Goal: Task Accomplishment & Management: Manage account settings

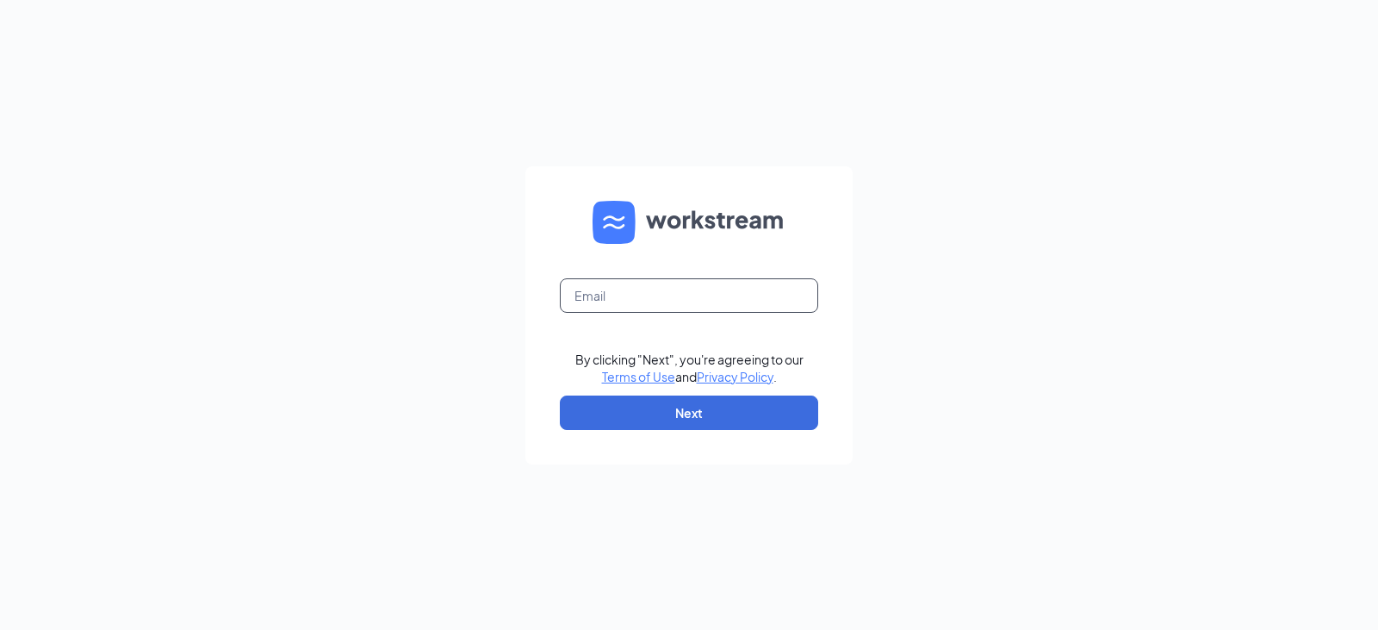
click at [620, 292] on input "text" at bounding box center [689, 295] width 258 height 34
type input "rlwforyou@rjanitorialservice.net"
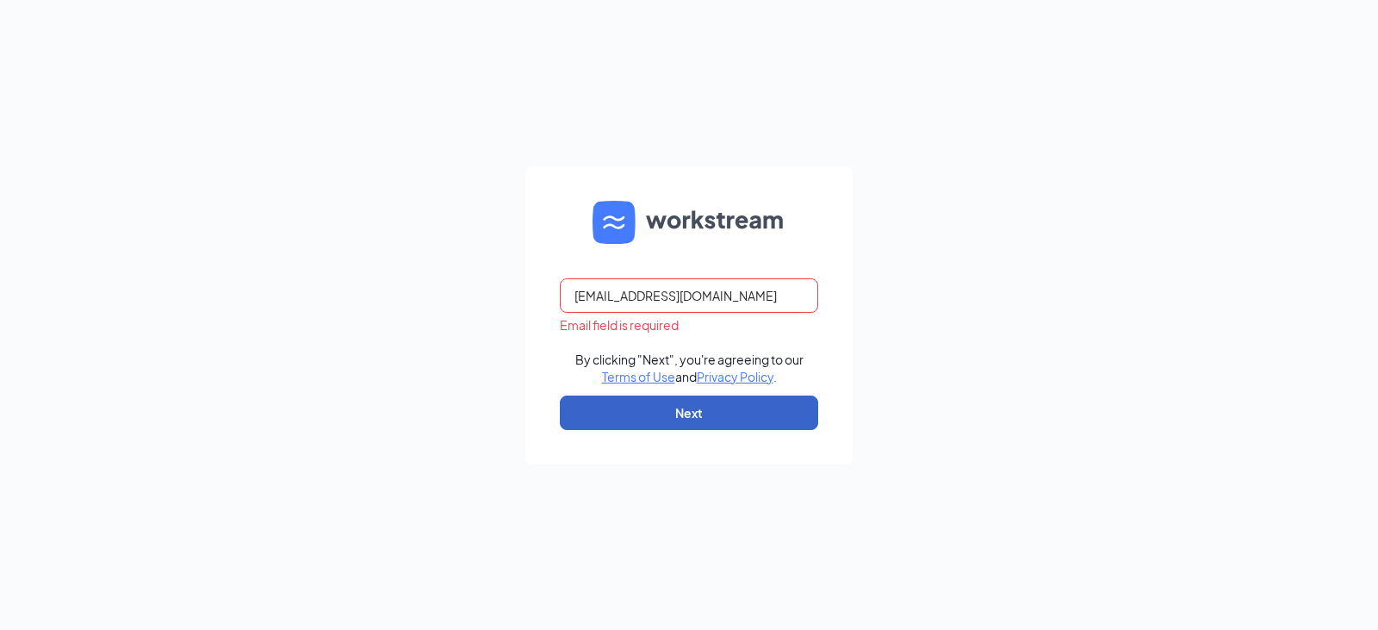
click at [697, 417] on button "Next" at bounding box center [689, 412] width 258 height 34
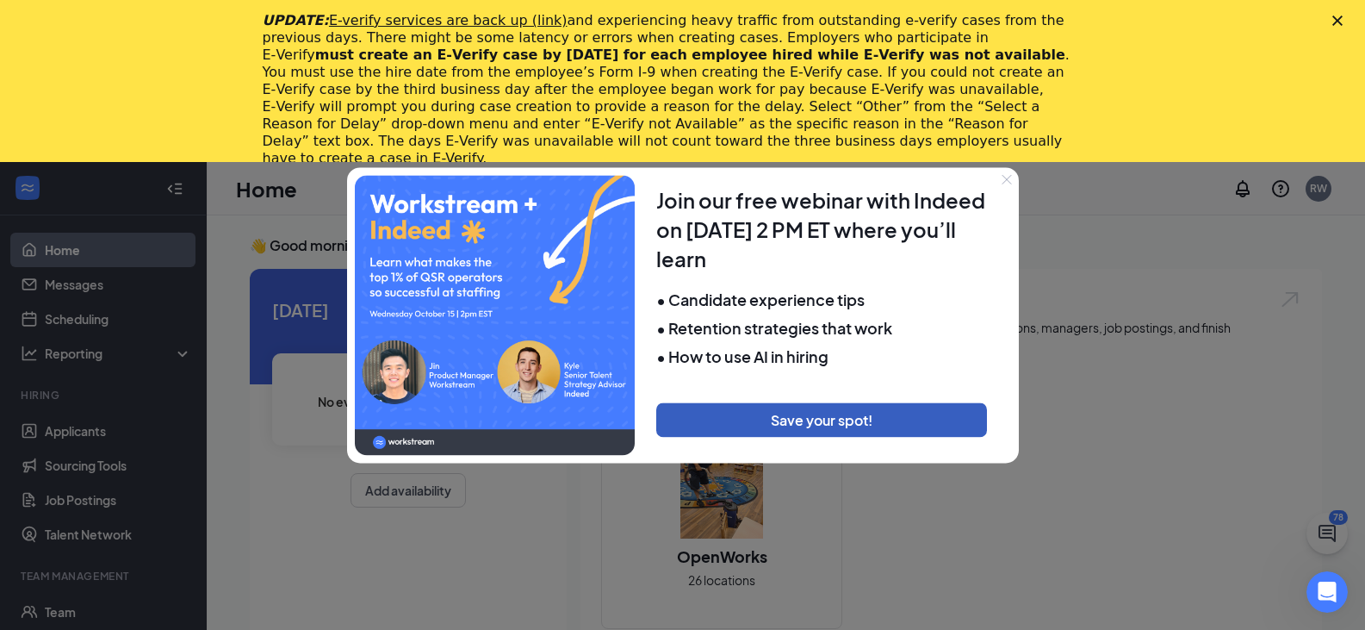
click at [813, 421] on button "Save your spot!" at bounding box center [821, 419] width 331 height 34
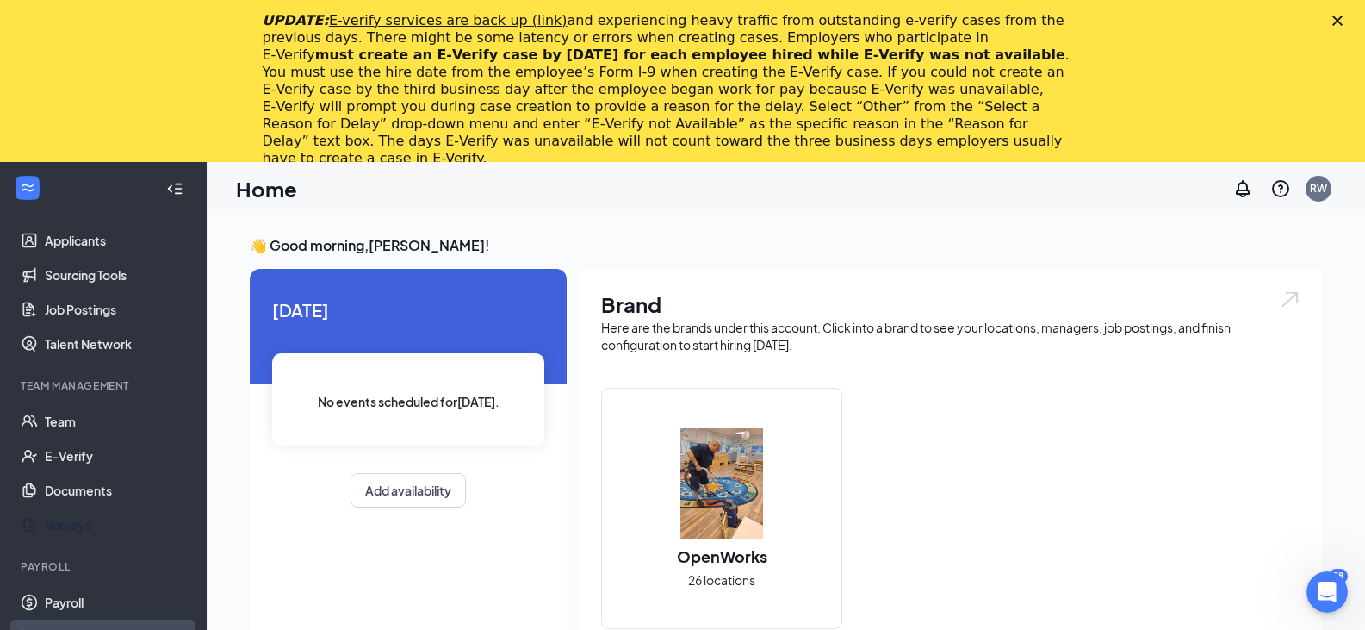
scroll to position [345, 0]
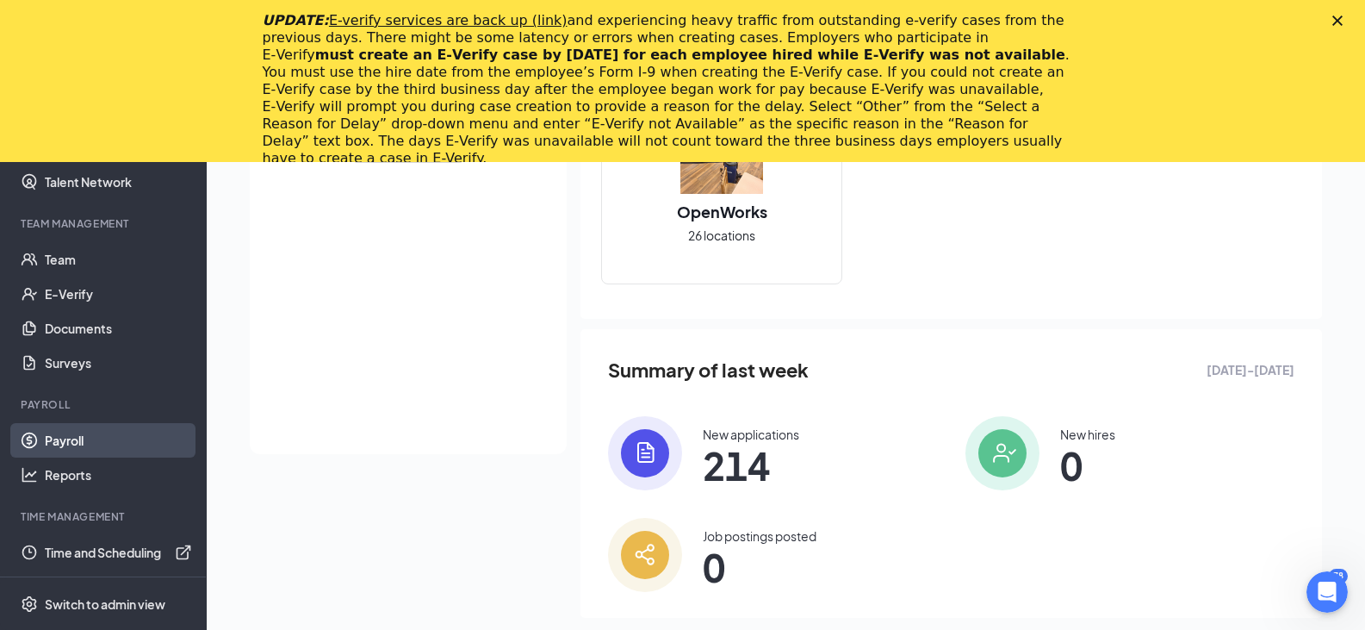
click at [90, 442] on link "Payroll" at bounding box center [118, 440] width 147 height 34
